Goal: Information Seeking & Learning: Check status

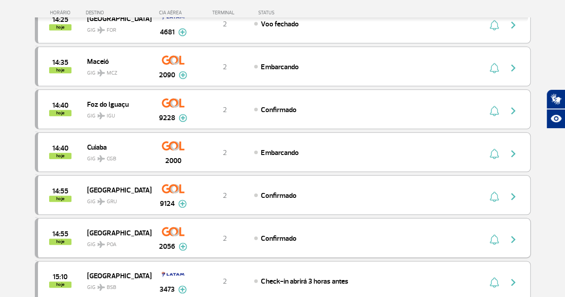
scroll to position [446, 0]
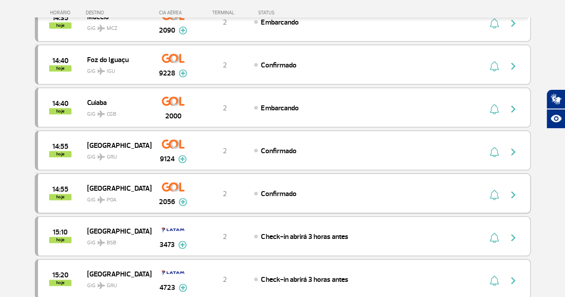
click at [490, 189] on img "button" at bounding box center [493, 194] width 9 height 11
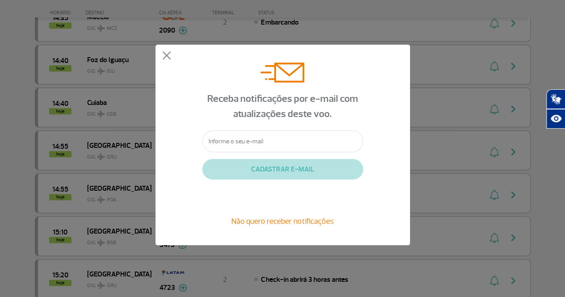
click at [282, 148] on input "text" at bounding box center [282, 141] width 161 height 22
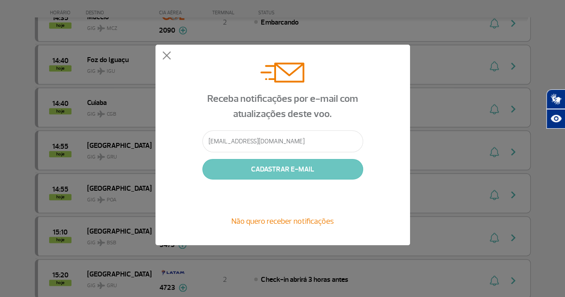
type input "mari_tfortes@hotmail.com"
click at [275, 167] on button "CADASTRAR E-MAIL" at bounding box center [282, 169] width 161 height 21
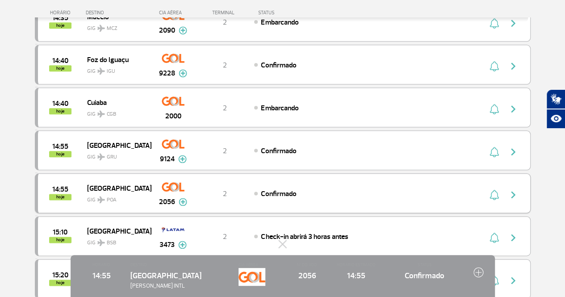
click at [512, 189] on img "button" at bounding box center [512, 194] width 11 height 11
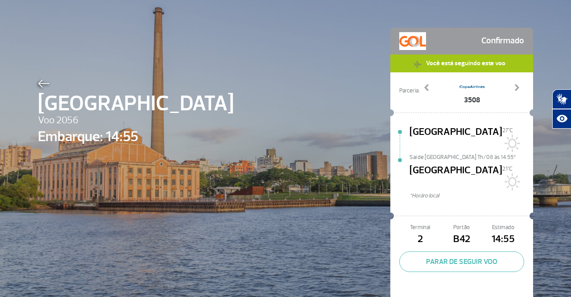
scroll to position [33, 0]
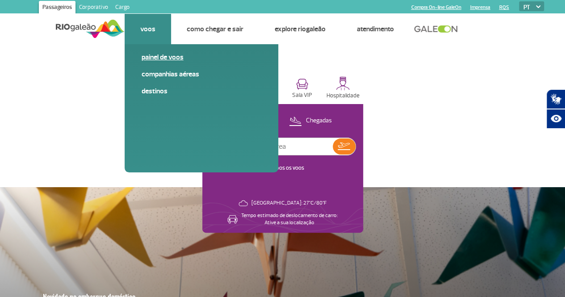
click at [164, 57] on link "Painel de voos" at bounding box center [201, 57] width 120 height 10
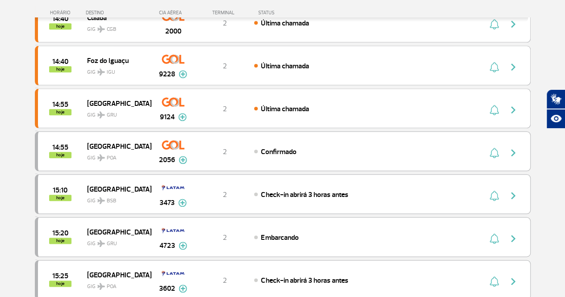
scroll to position [402, 0]
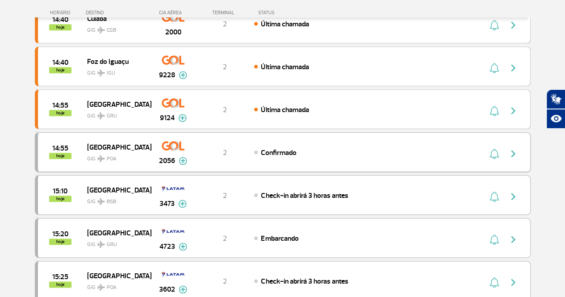
click at [514, 148] on img "button" at bounding box center [512, 153] width 11 height 11
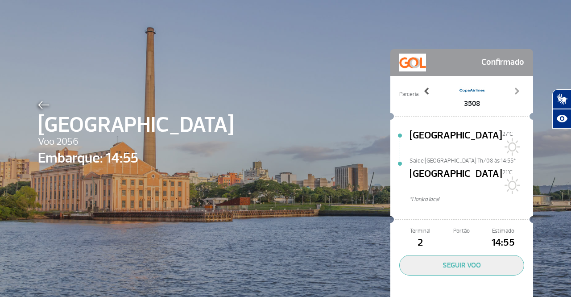
click at [427, 92] on span at bounding box center [427, 91] width 9 height 9
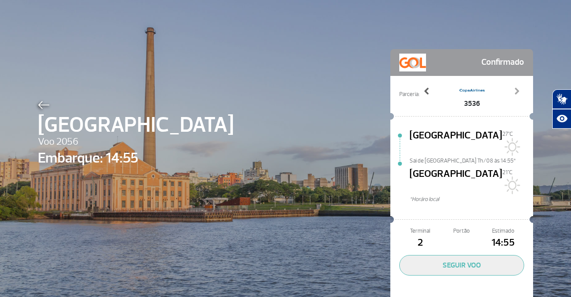
click at [427, 92] on span at bounding box center [427, 91] width 9 height 9
click at [75, 123] on span "[GEOGRAPHIC_DATA]" at bounding box center [136, 125] width 196 height 32
click at [41, 107] on img at bounding box center [44, 105] width 12 height 8
